Goal: Transaction & Acquisition: Purchase product/service

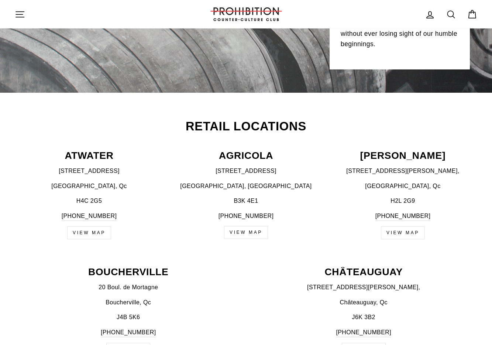
scroll to position [202, 0]
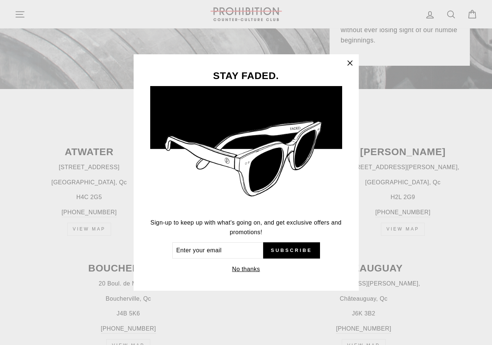
click at [351, 61] on icon "button" at bounding box center [350, 63] width 10 height 10
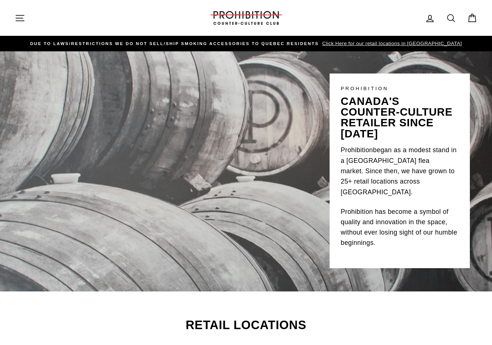
scroll to position [0, 0]
click at [19, 18] on icon "button" at bounding box center [20, 18] width 10 height 10
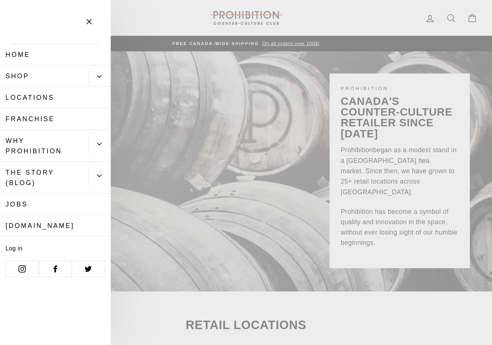
click at [94, 76] on button "Primary" at bounding box center [99, 76] width 23 height 13
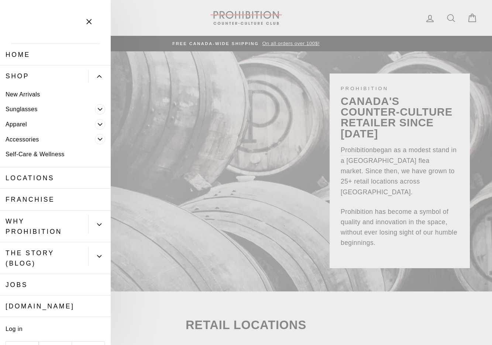
click at [17, 73] on link "Shop" at bounding box center [44, 75] width 88 height 21
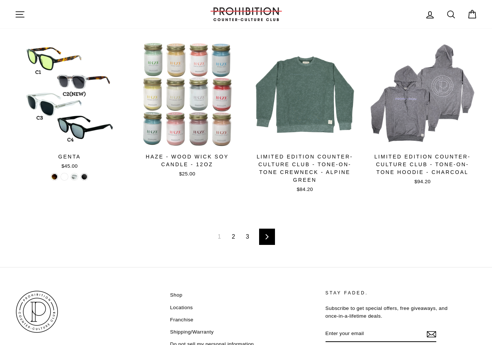
scroll to position [1052, 0]
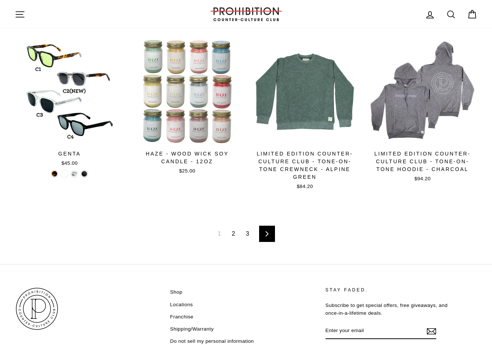
click at [235, 231] on link "2" at bounding box center [233, 234] width 12 height 12
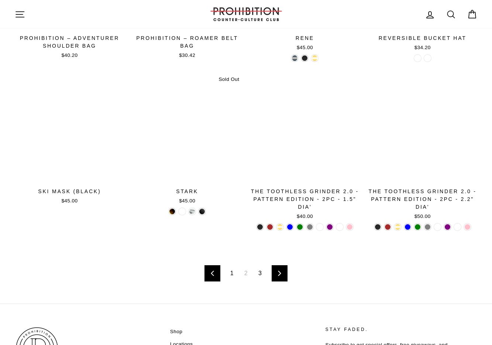
scroll to position [1014, 0]
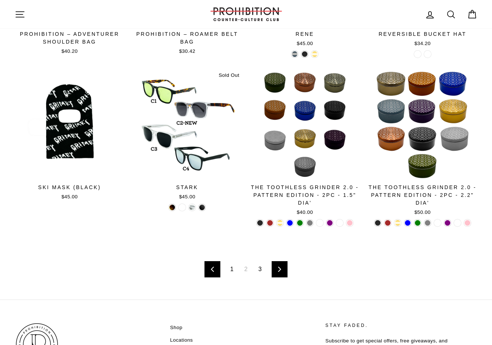
click at [262, 265] on link "3" at bounding box center [260, 269] width 12 height 12
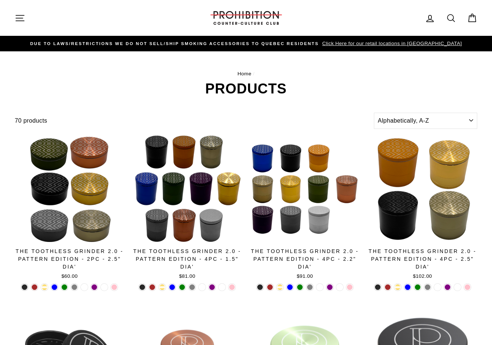
click at [24, 17] on icon "button" at bounding box center [20, 18] width 10 height 10
